Goal: Navigation & Orientation: Find specific page/section

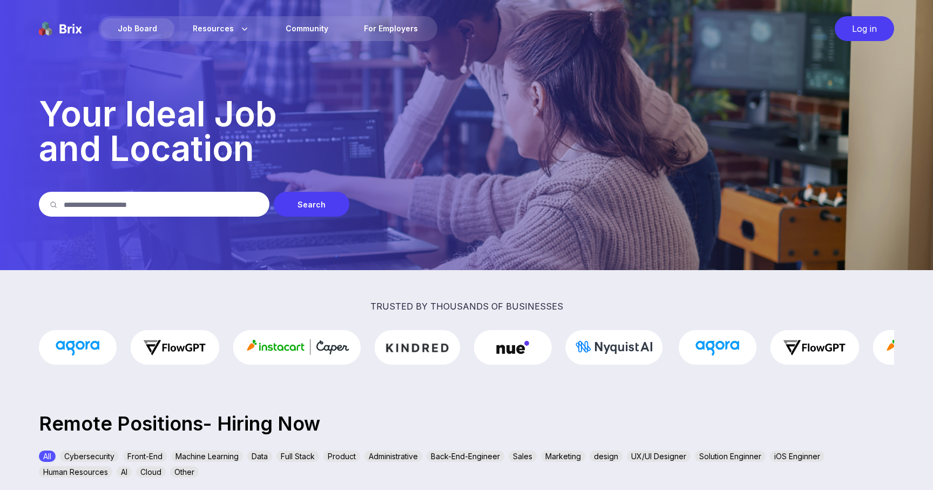
scroll to position [331, 0]
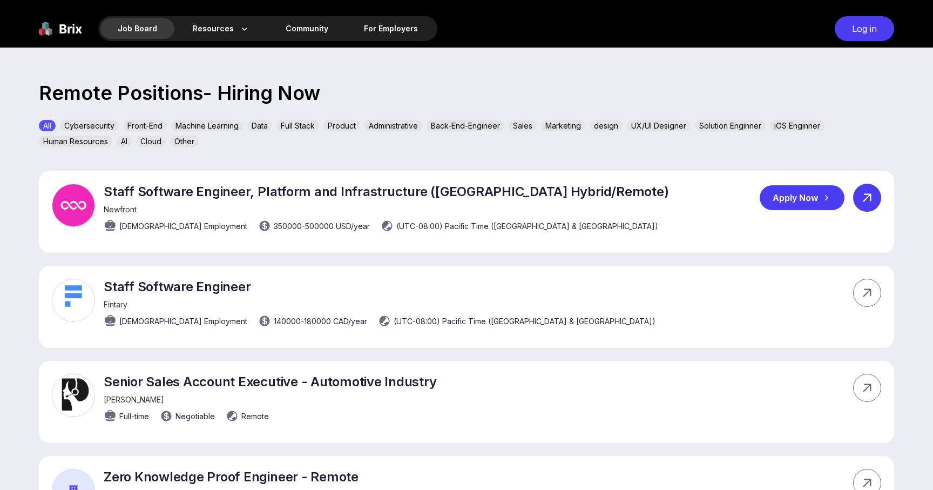
click at [862, 201] on icon at bounding box center [867, 198] width 16 height 16
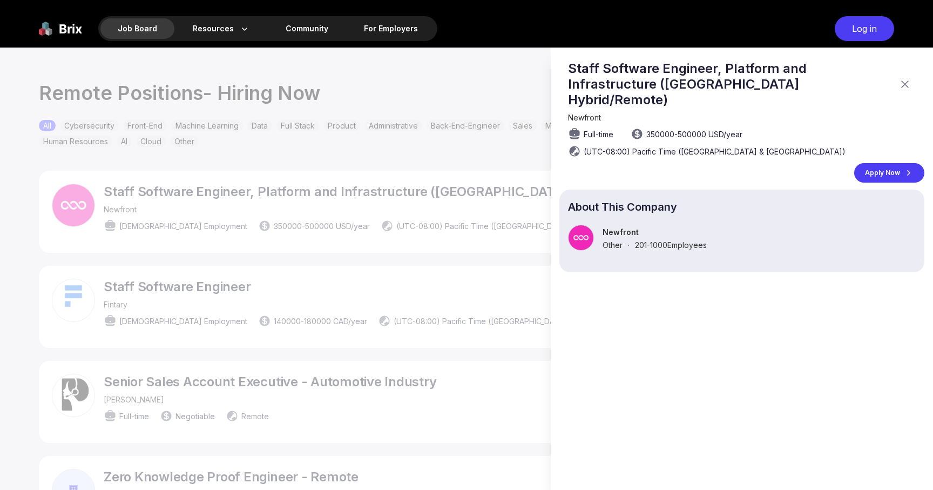
scroll to position [0, 0]
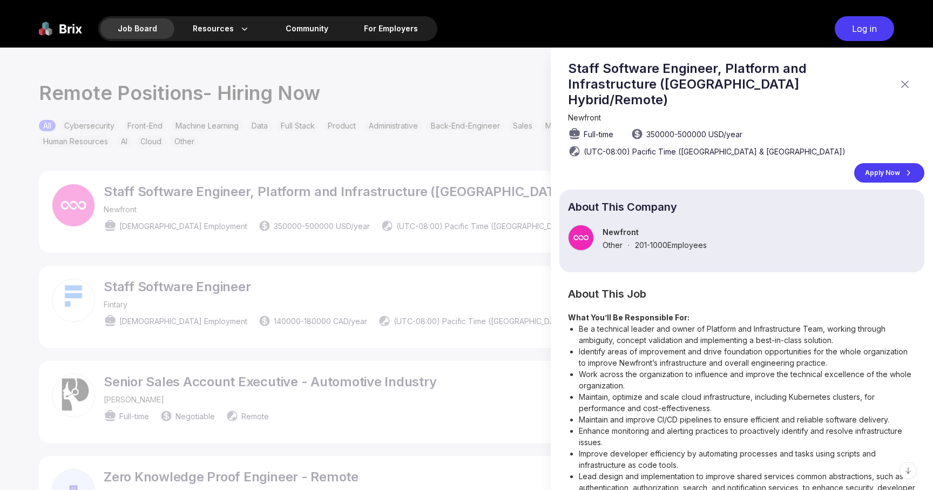
click at [906, 78] on icon at bounding box center [905, 84] width 13 height 13
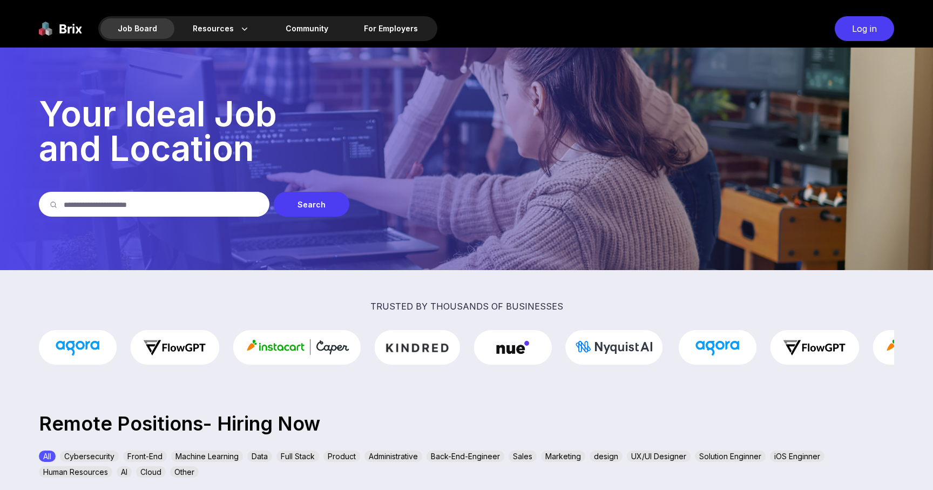
scroll to position [331, 0]
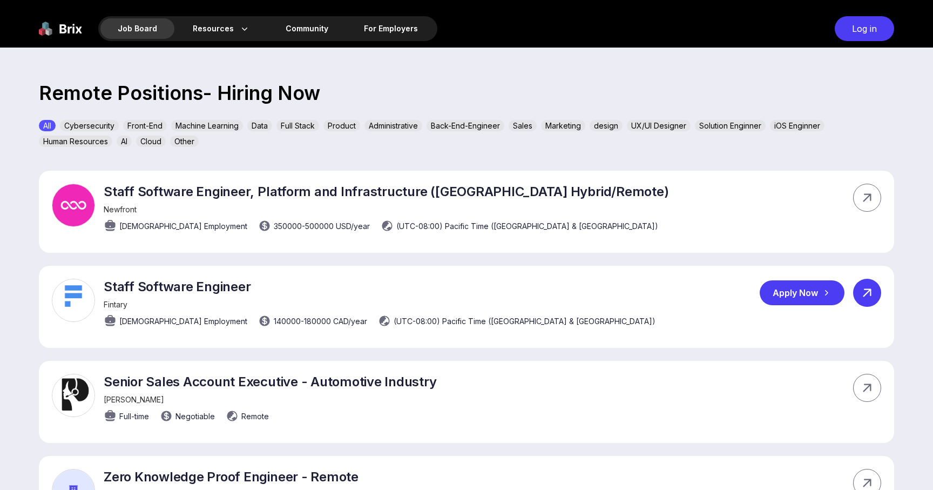
click at [860, 293] on icon at bounding box center [867, 293] width 16 height 16
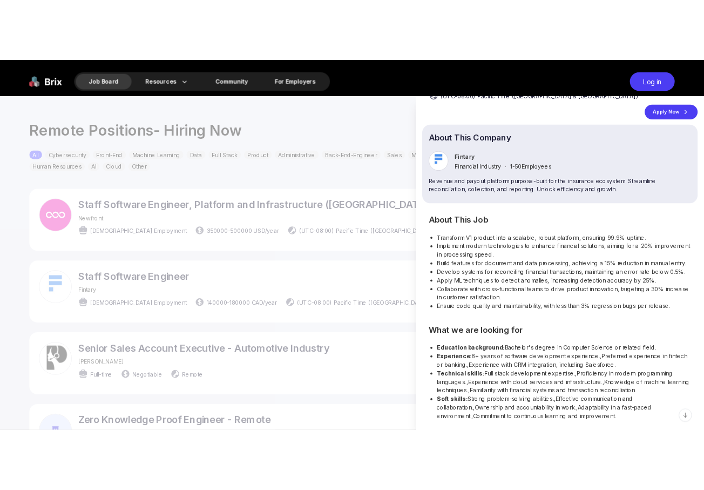
scroll to position [0, 0]
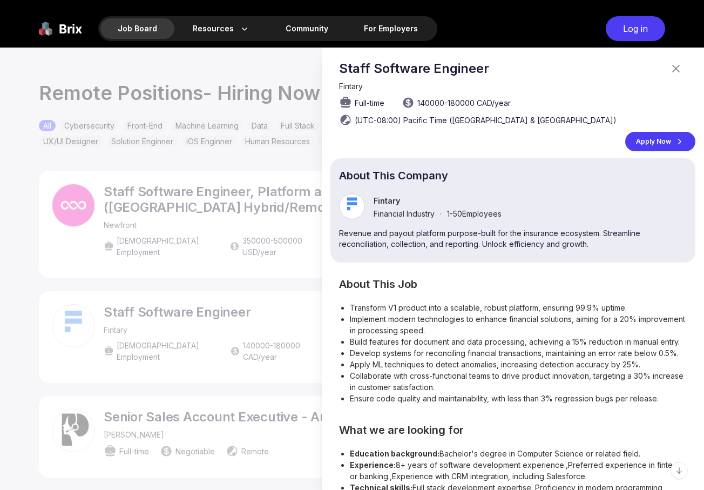
click at [521, 208] on div "Fintary Financial Industry · 1-50 Employees" at bounding box center [513, 206] width 348 height 26
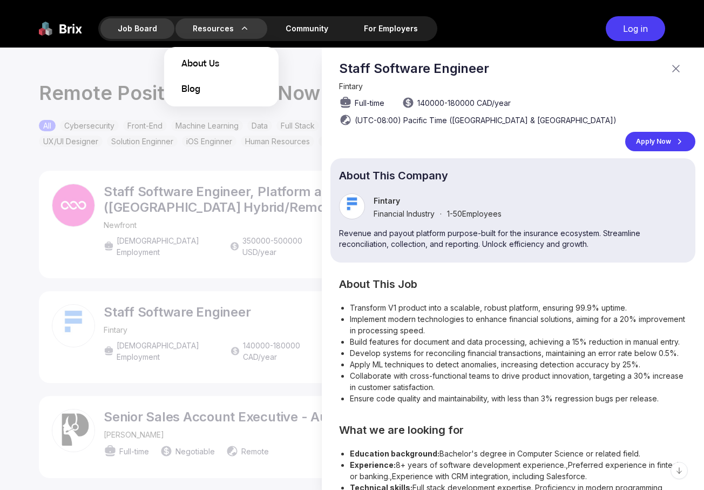
click at [218, 25] on div "Resources About Us Blog" at bounding box center [222, 28] width 92 height 21
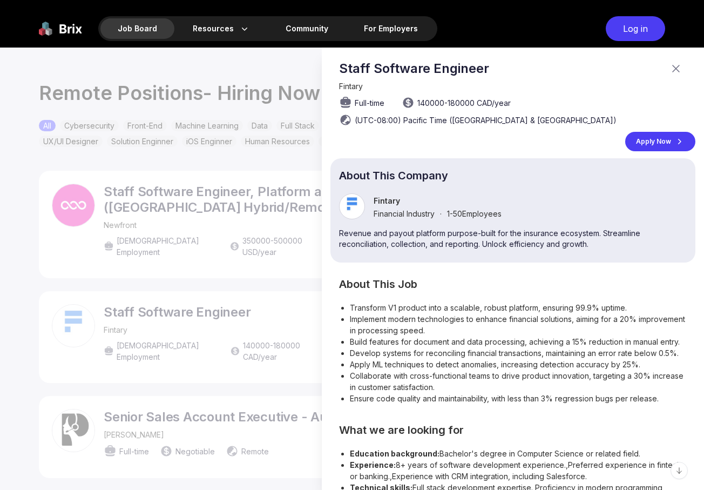
click at [413, 110] on div "Full-time 140000 - 180000 CAD /year (UTC-08:00) Pacific Time ([GEOGRAPHIC_DATA]…" at bounding box center [517, 111] width 356 height 30
